Goal: Check status: Check status

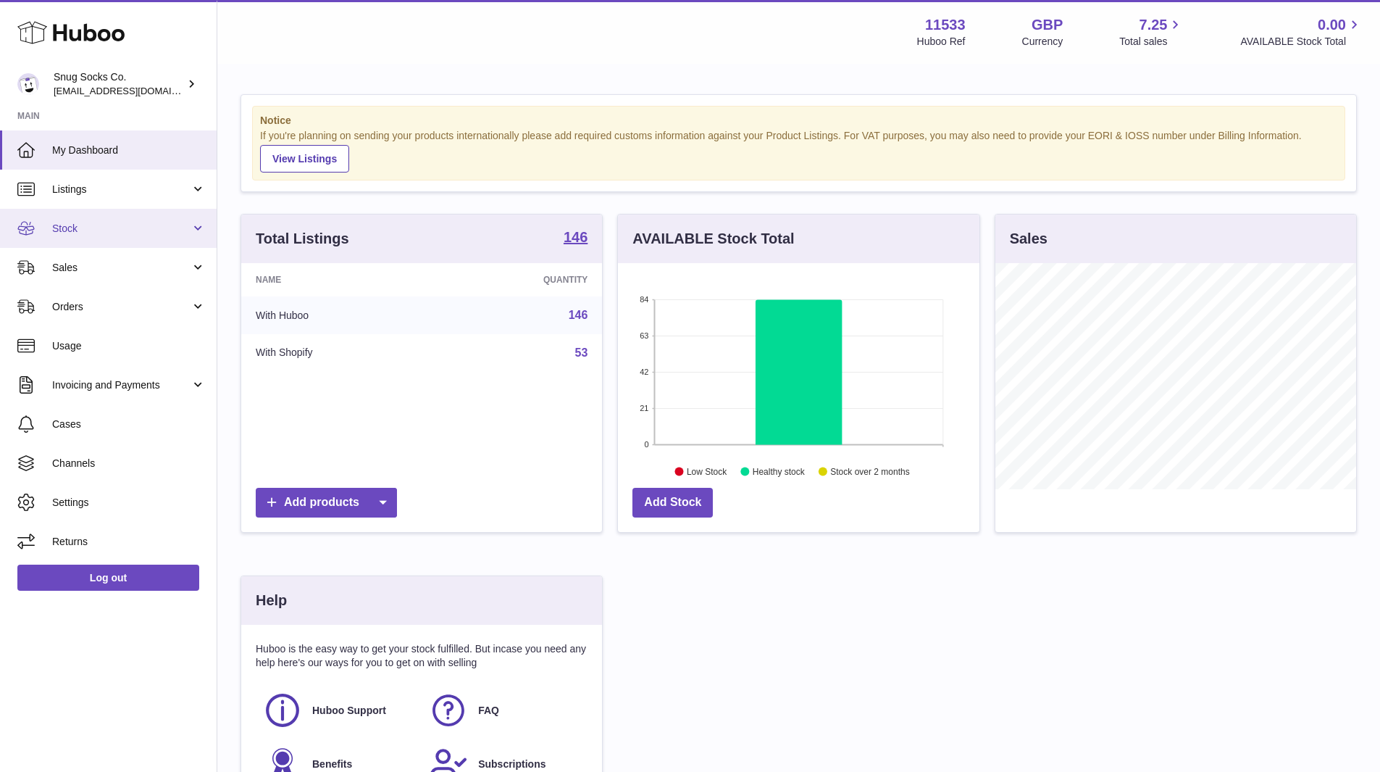
scroll to position [226, 362]
click at [106, 232] on span "Stock" at bounding box center [121, 229] width 138 height 14
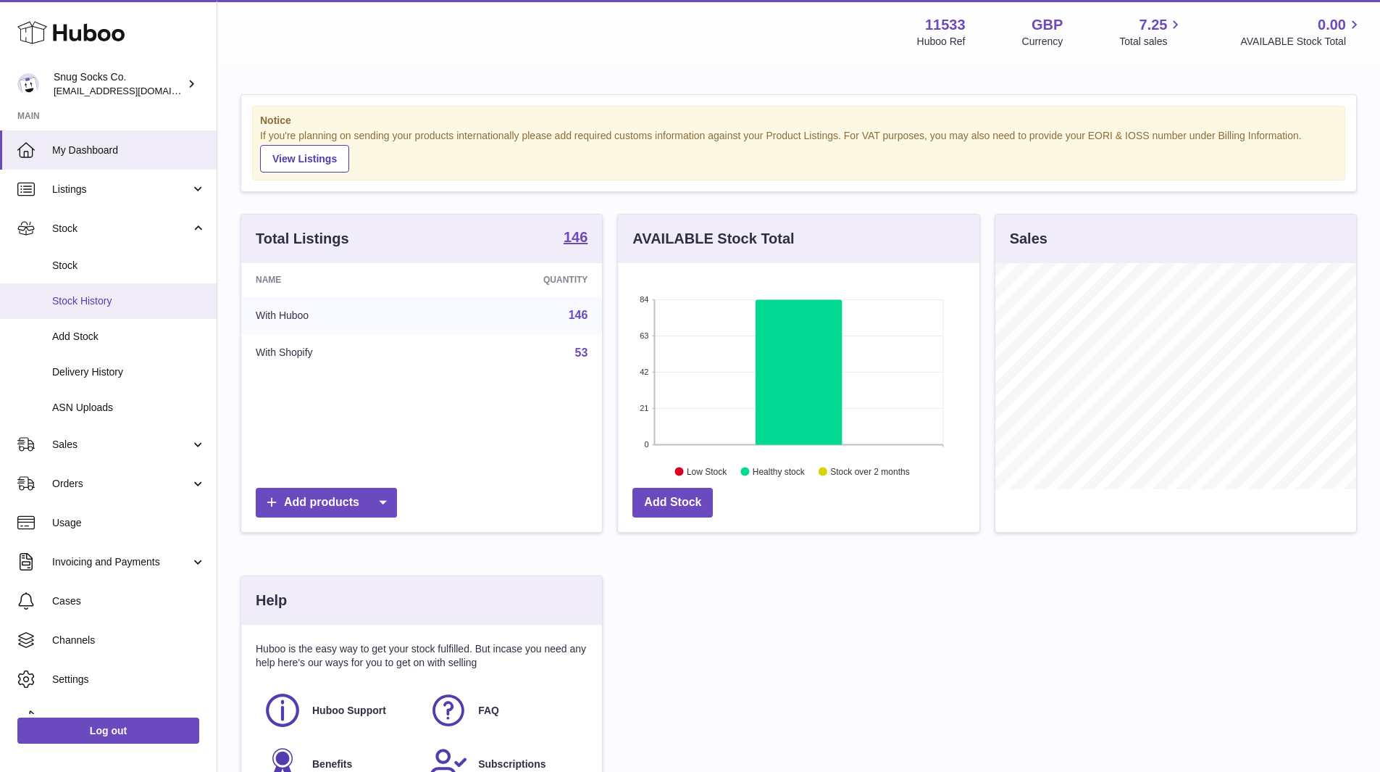
click at [128, 305] on span "Stock History" at bounding box center [129, 301] width 154 height 14
click at [119, 374] on span "Delivery History" at bounding box center [129, 372] width 154 height 14
click at [108, 372] on span "Delivery History" at bounding box center [129, 372] width 154 height 14
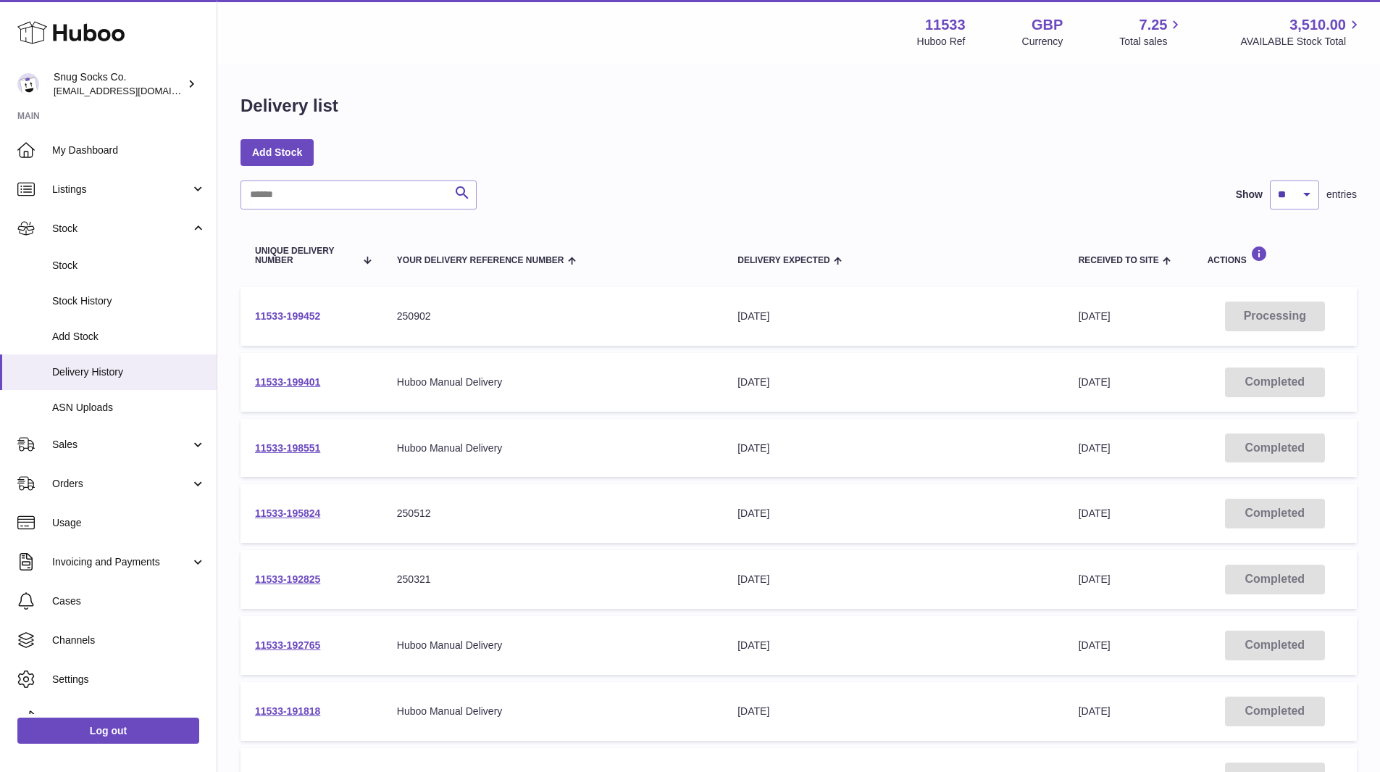
click at [296, 316] on link "11533-199452" at bounding box center [287, 316] width 65 height 12
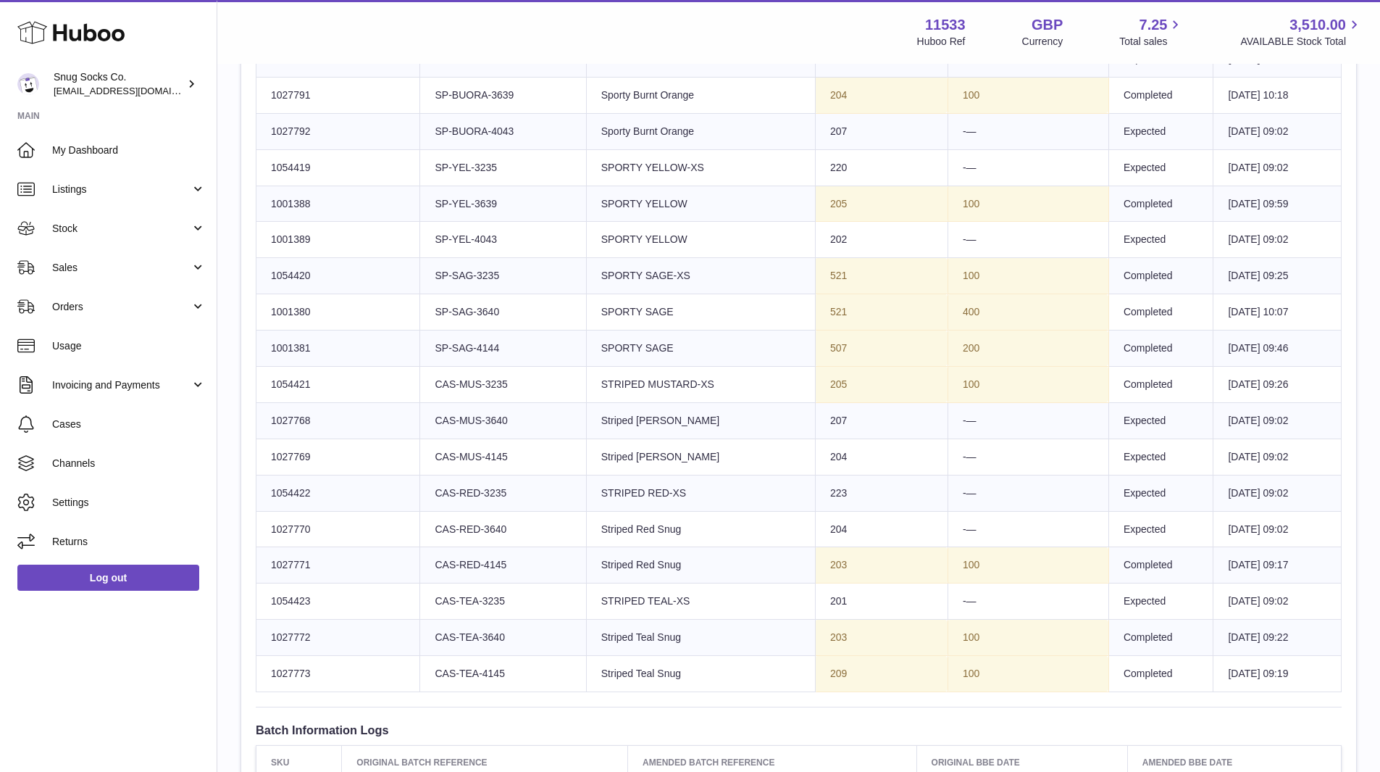
scroll to position [2209, 0]
